Goal: Find specific page/section: Find specific page/section

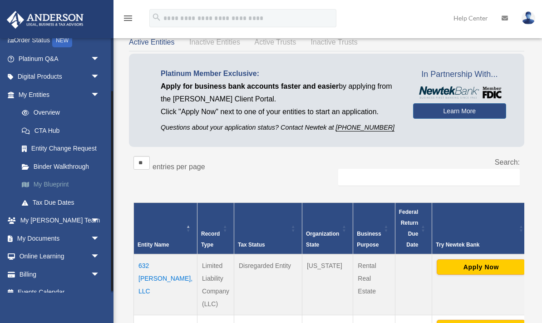
scroll to position [68, 0]
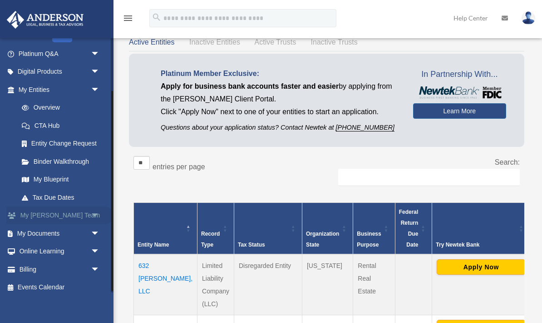
click at [96, 211] on span "arrow_drop_down" at bounding box center [100, 215] width 18 height 19
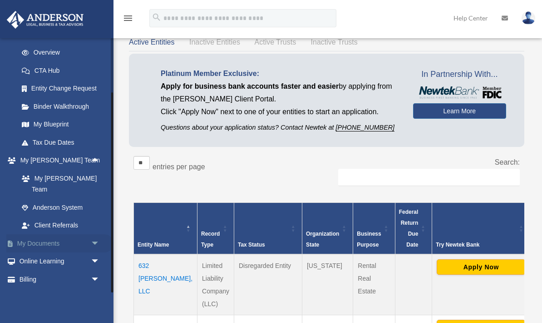
click at [98, 234] on span "arrow_drop_down" at bounding box center [100, 243] width 18 height 19
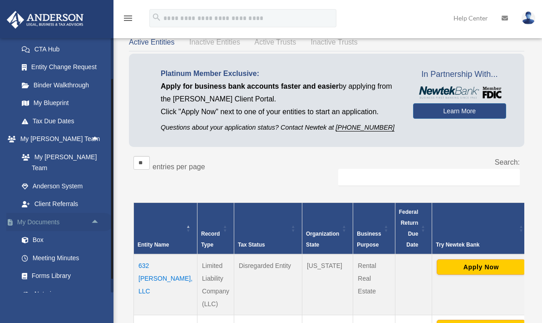
scroll to position [147, 0]
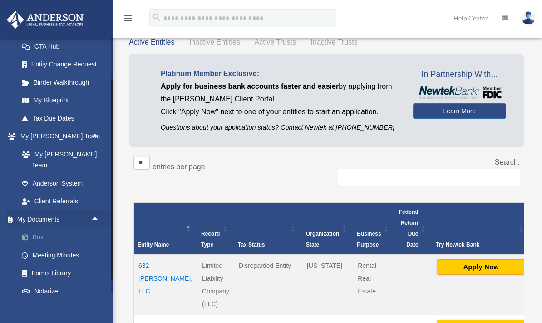
click at [32, 228] on link "Box" at bounding box center [63, 237] width 101 height 18
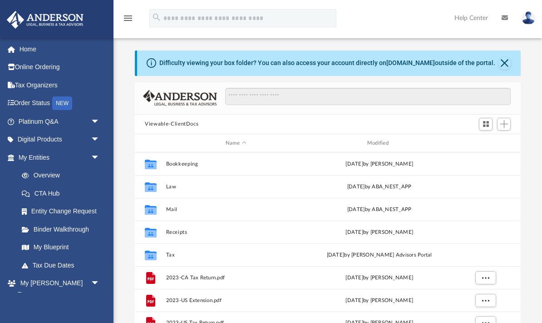
scroll to position [207, 386]
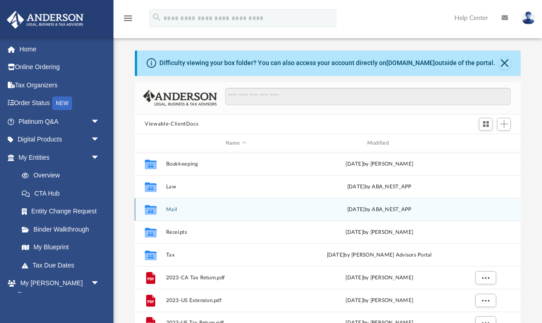
click at [154, 209] on icon "grid" at bounding box center [151, 210] width 12 height 7
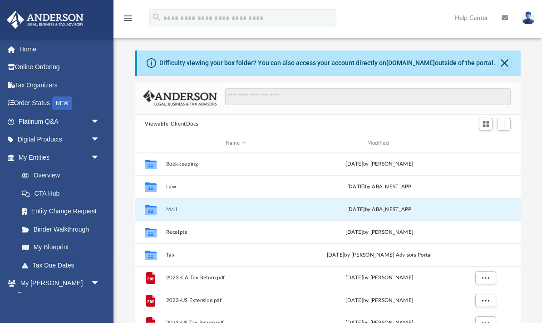
click at [150, 209] on icon "grid" at bounding box center [151, 210] width 12 height 10
click at [506, 62] on button "Close" at bounding box center [505, 63] width 13 height 13
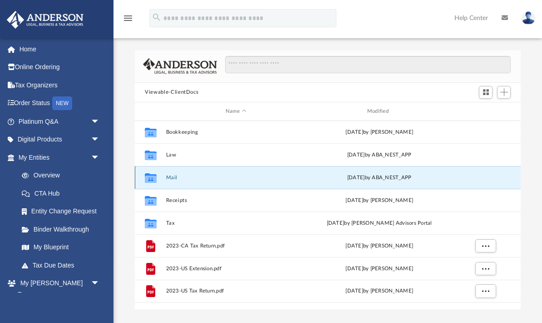
click at [159, 176] on div "Collaborated Folder" at bounding box center [150, 177] width 23 height 15
click at [386, 174] on div "[DATE] by ABA_NEST_APP" at bounding box center [380, 178] width 140 height 8
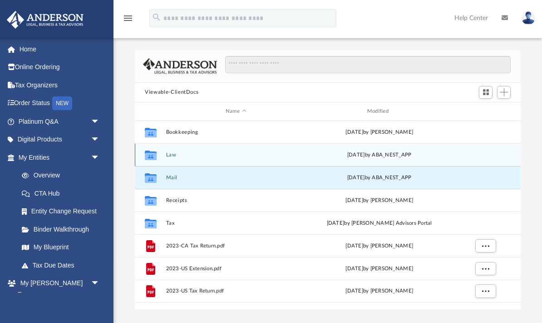
click at [163, 156] on div "Collaborated Folder Law Thu Jul 31 2025 by ABA_NEST_APP" at bounding box center [328, 154] width 386 height 23
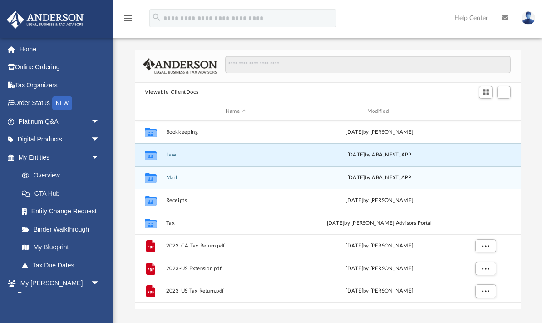
click at [153, 180] on icon "grid" at bounding box center [151, 178] width 12 height 10
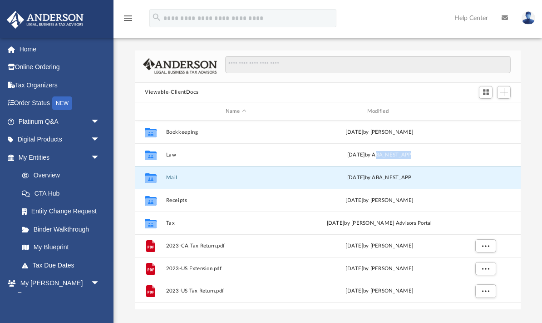
click at [153, 180] on icon "grid" at bounding box center [151, 178] width 12 height 10
click at [403, 178] on div "Thu Aug 14 2025 by ABA_NEST_APP" at bounding box center [380, 178] width 140 height 8
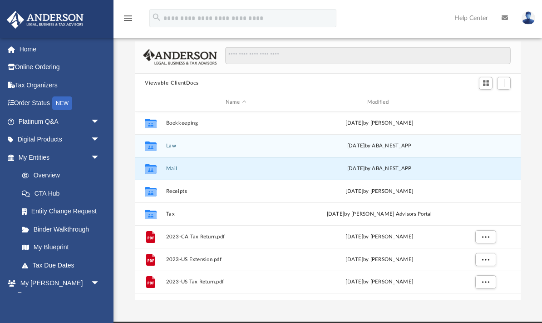
scroll to position [7, 0]
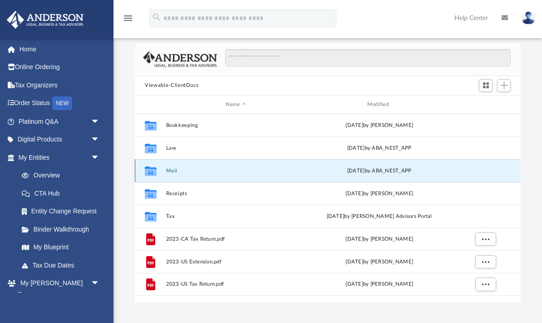
click at [154, 165] on icon "Collaborated Folder" at bounding box center [151, 171] width 15 height 15
click at [163, 172] on div "Collaborated Folder Mail Thu Aug 14 2025 by ABA_NEST_APP" at bounding box center [328, 170] width 386 height 23
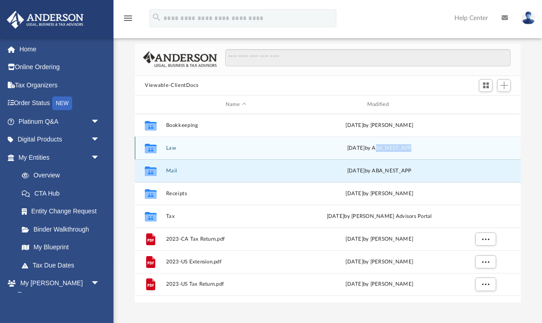
click at [184, 145] on button "Law" at bounding box center [236, 148] width 140 height 6
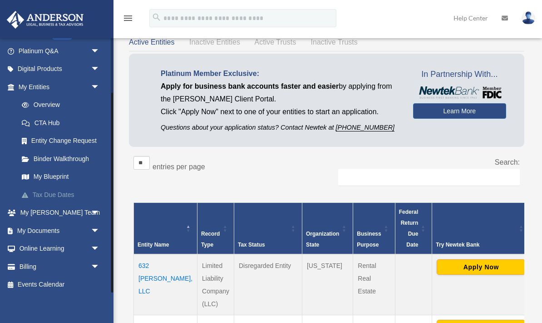
scroll to position [70, 0]
click at [65, 224] on link "My Documents arrow_drop_down" at bounding box center [59, 231] width 107 height 18
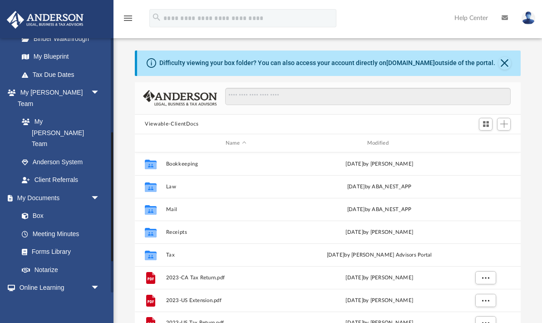
scroll to position [208, 0]
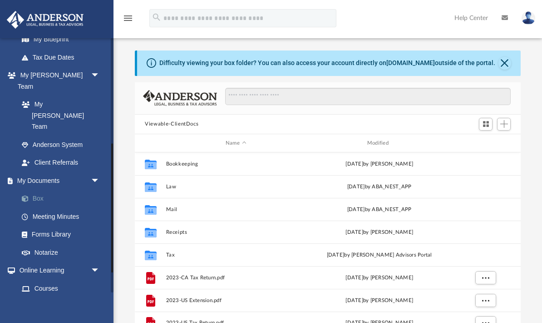
click at [41, 189] on link "Box" at bounding box center [63, 198] width 101 height 18
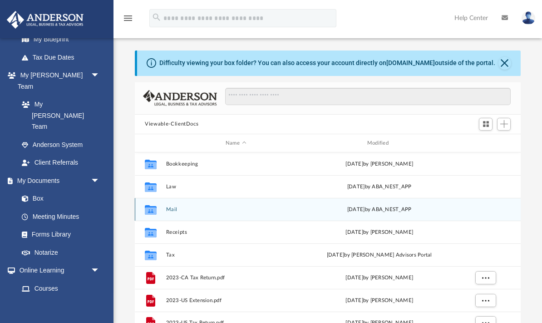
click at [146, 207] on icon "grid" at bounding box center [151, 210] width 12 height 10
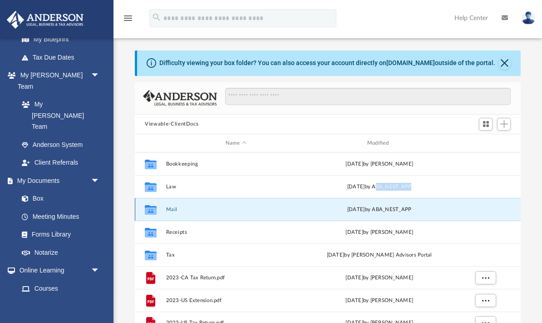
click at [146, 207] on icon "grid" at bounding box center [151, 210] width 12 height 10
click at [229, 209] on button "Mail" at bounding box center [236, 209] width 140 height 6
click at [403, 209] on div "Thu Aug 14 2025 by ABA_NEST_APP" at bounding box center [380, 209] width 140 height 8
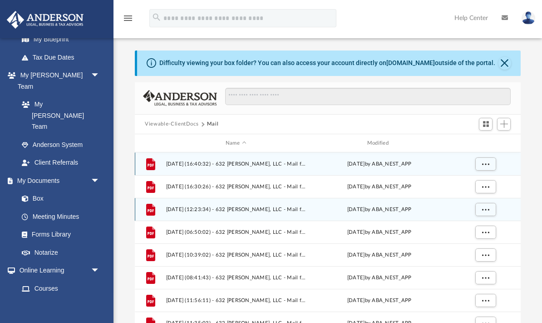
scroll to position [0, 0]
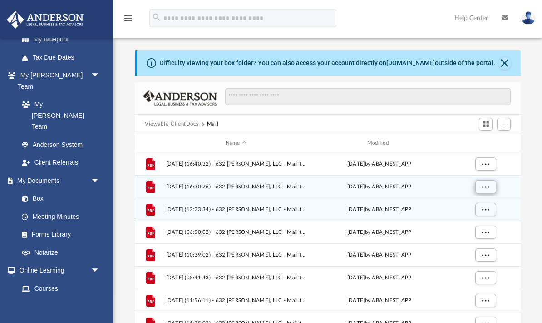
click at [487, 189] on span "More options" at bounding box center [486, 186] width 7 height 5
click at [487, 185] on span "More options" at bounding box center [486, 186] width 7 height 5
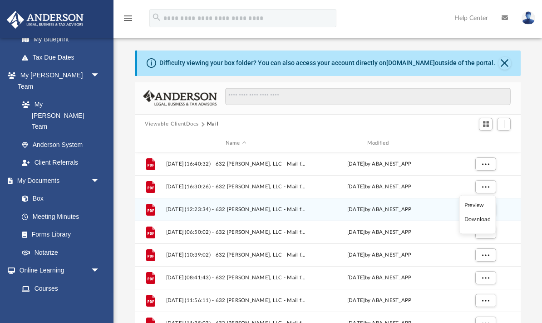
click at [481, 204] on li "Preview" at bounding box center [478, 205] width 26 height 10
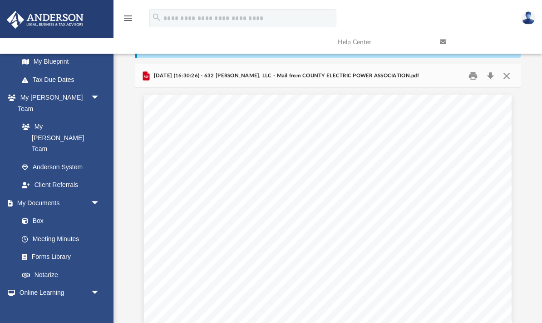
scroll to position [201, 0]
